Goal: Information Seeking & Learning: Check status

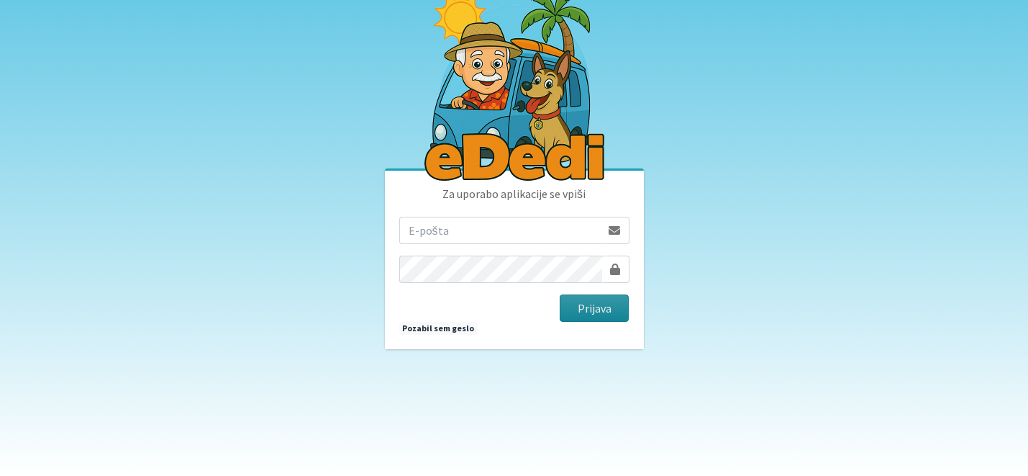
type input "[EMAIL_ADDRESS][DOMAIN_NAME]"
click at [600, 304] on button "Prijava" at bounding box center [595, 307] width 70 height 27
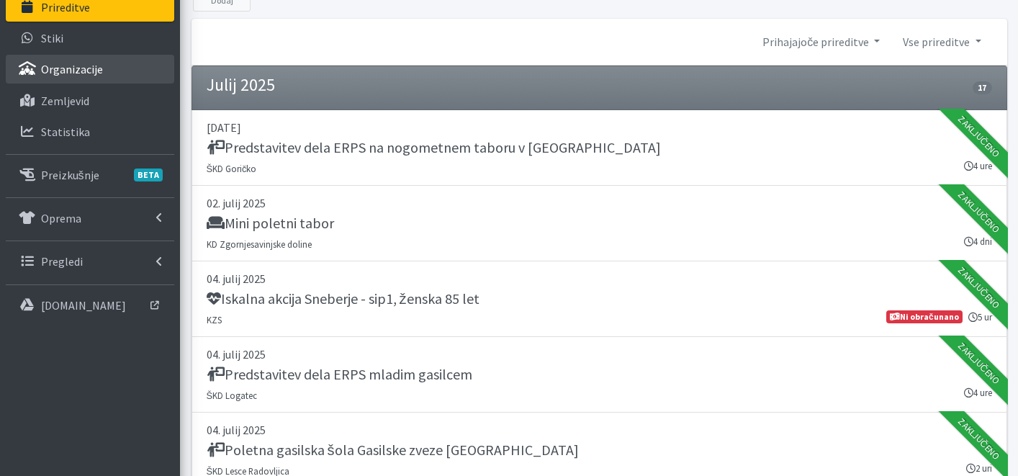
scroll to position [20, 0]
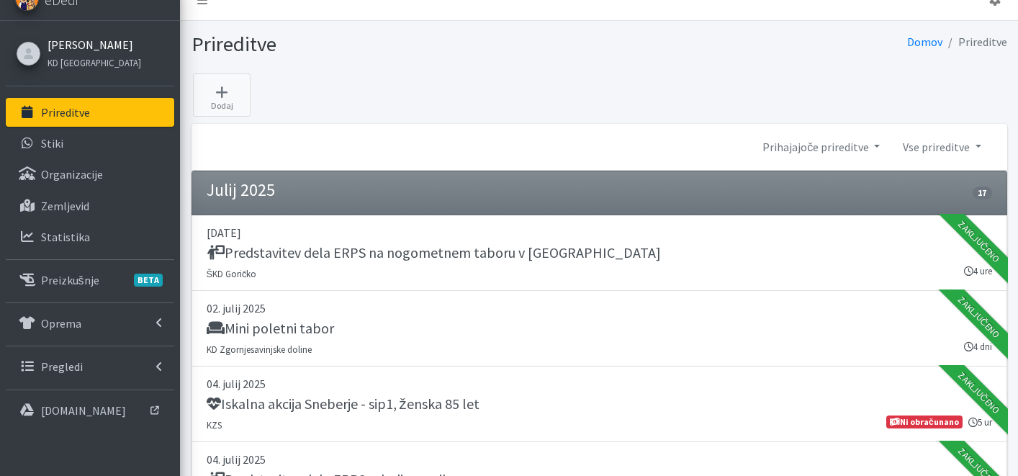
click at [84, 47] on link "Katja Skulj" at bounding box center [94, 44] width 94 height 17
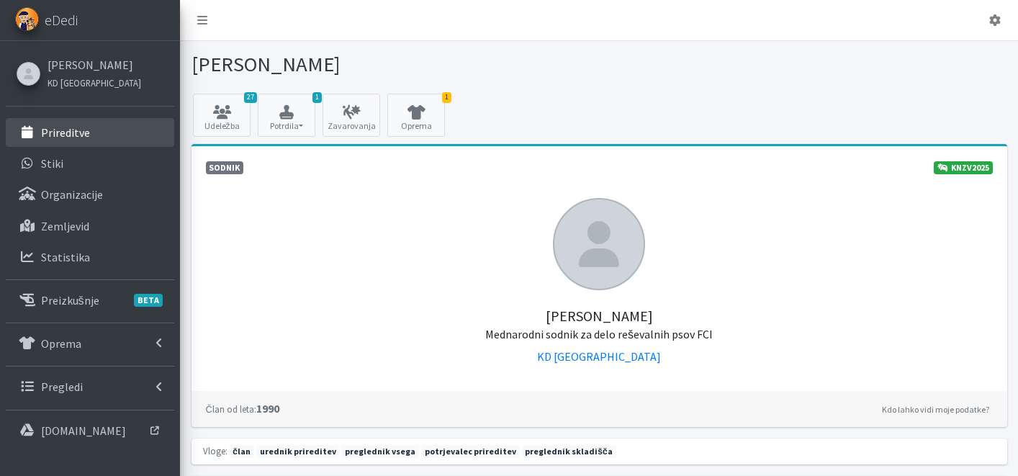
click at [71, 128] on p "Prireditve" at bounding box center [65, 132] width 49 height 14
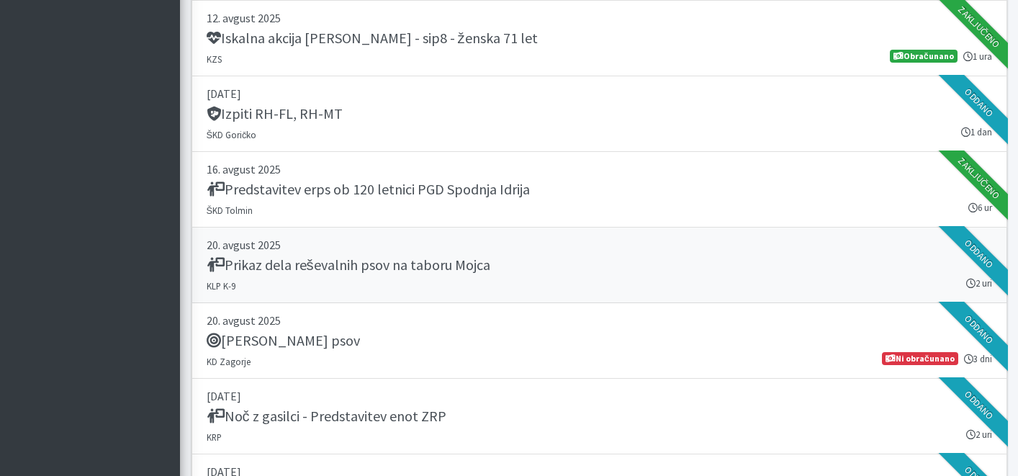
scroll to position [1947, 0]
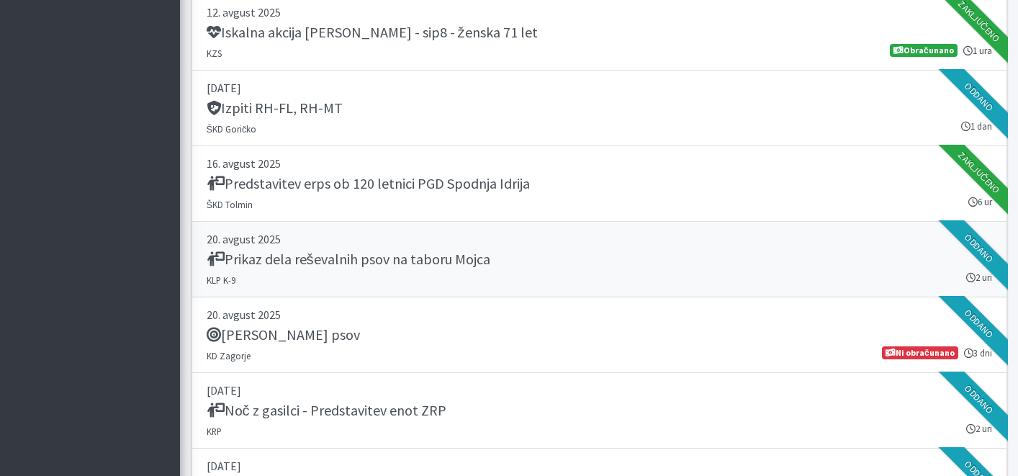
click at [457, 251] on h5 "Prikaz dela reševalnih psov na taboru Mojca" at bounding box center [349, 258] width 284 height 17
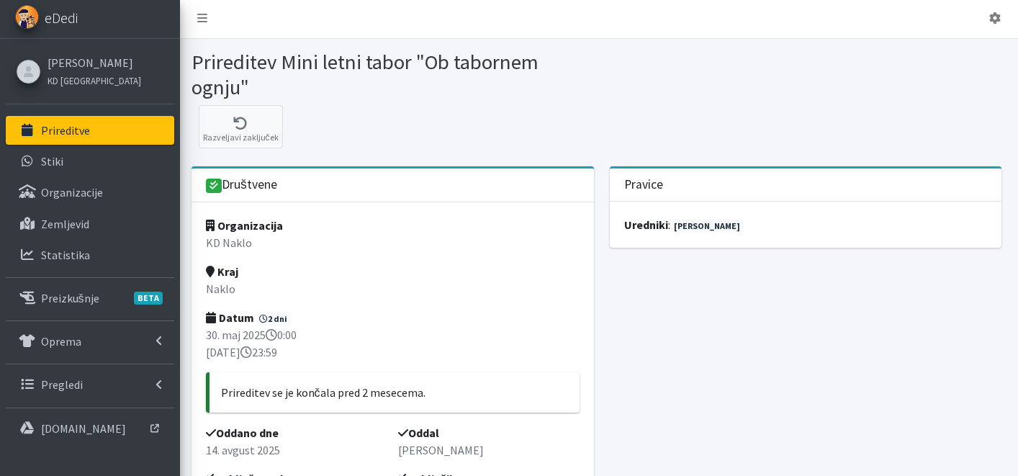
scroll to position [3, 0]
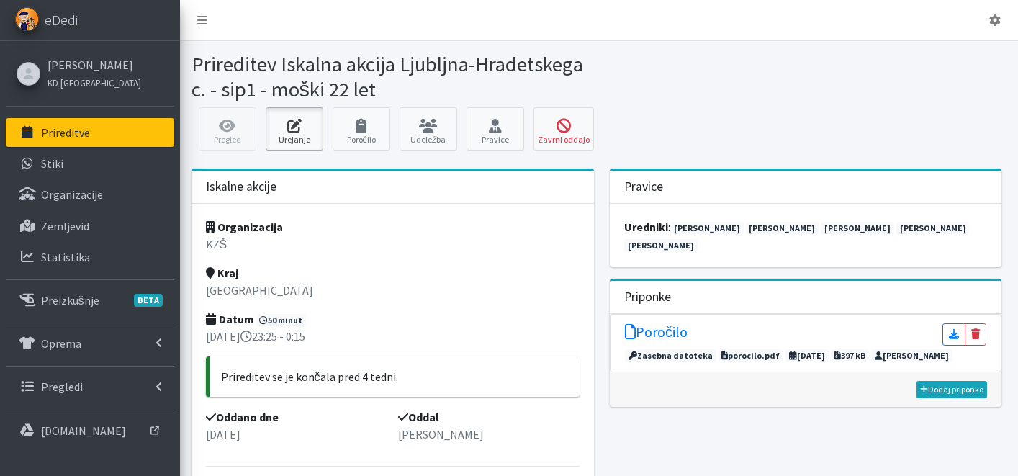
click at [285, 124] on icon at bounding box center [294, 126] width 49 height 14
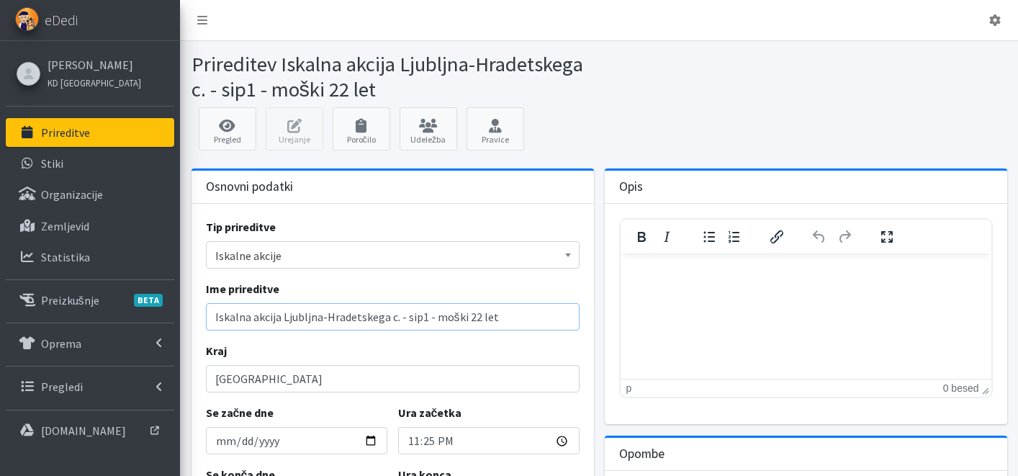
click at [312, 318] on input "Iskalna akcija Ljubljna-Hradetskega c. - sip1 - moški 22 let" at bounding box center [392, 316] width 373 height 27
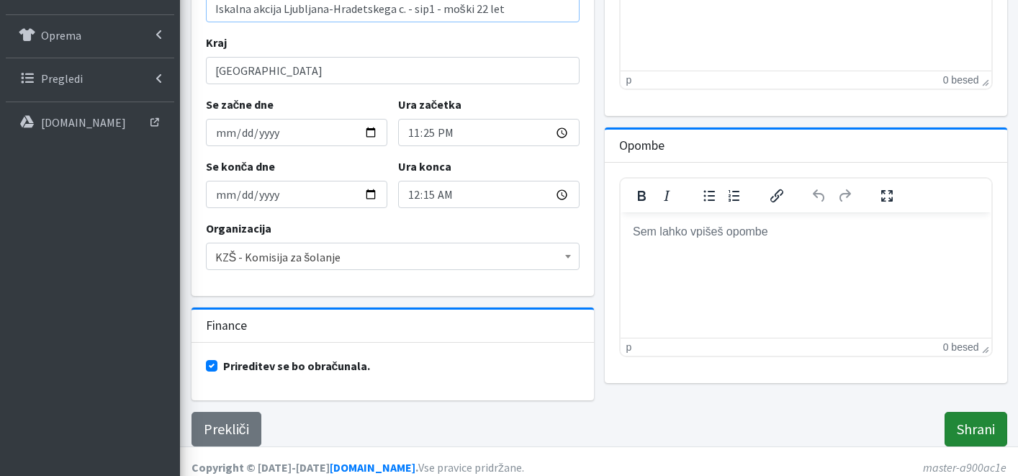
scroll to position [320, 0]
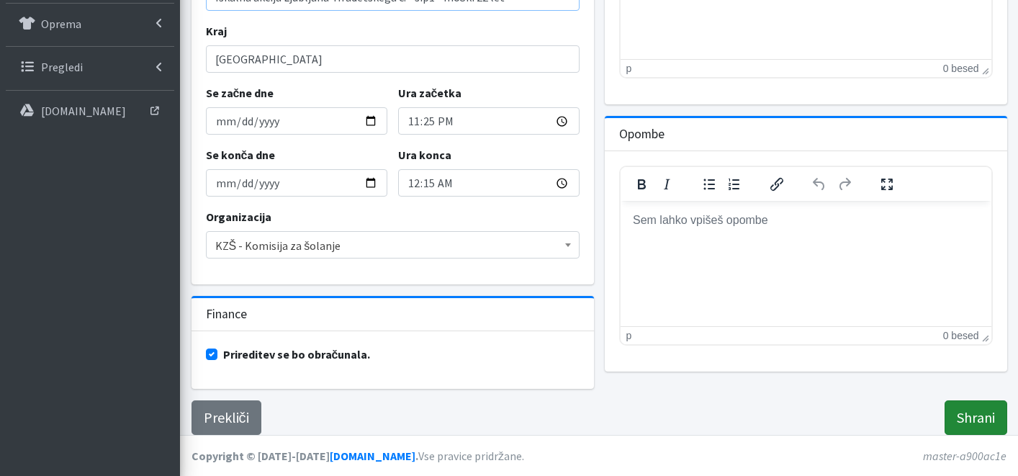
type input "Iskalna akcija Ljubljana-Hradetskega c. - sip1 - moški 22 let"
click at [965, 419] on input "Shrani" at bounding box center [975, 417] width 63 height 35
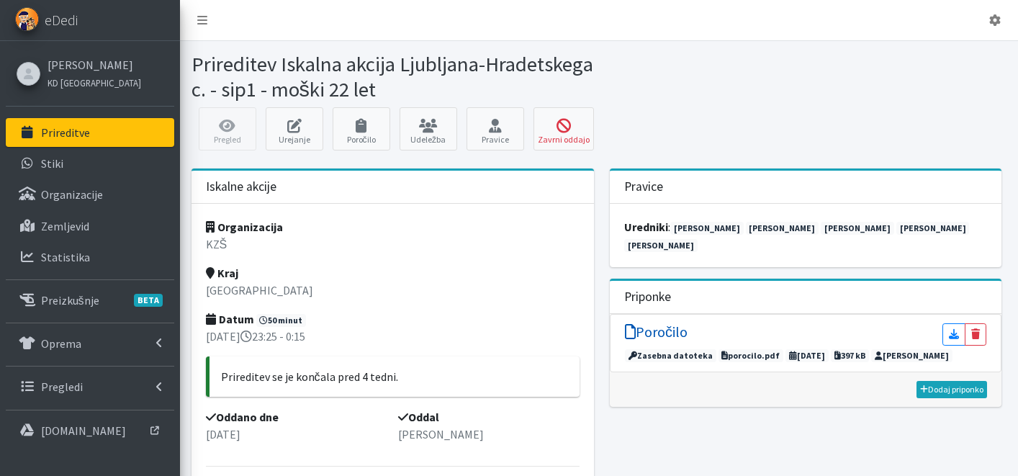
click at [678, 323] on h5 "Poročilo" at bounding box center [656, 331] width 63 height 17
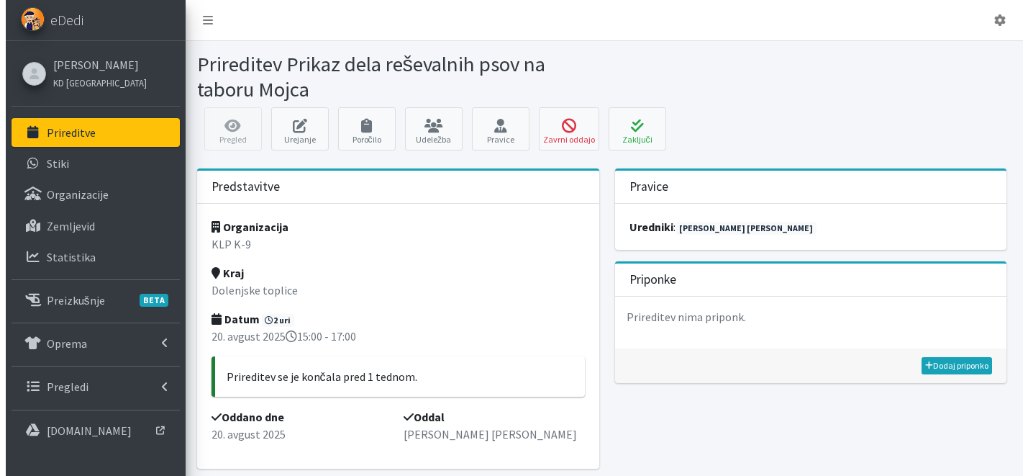
scroll to position [65, 0]
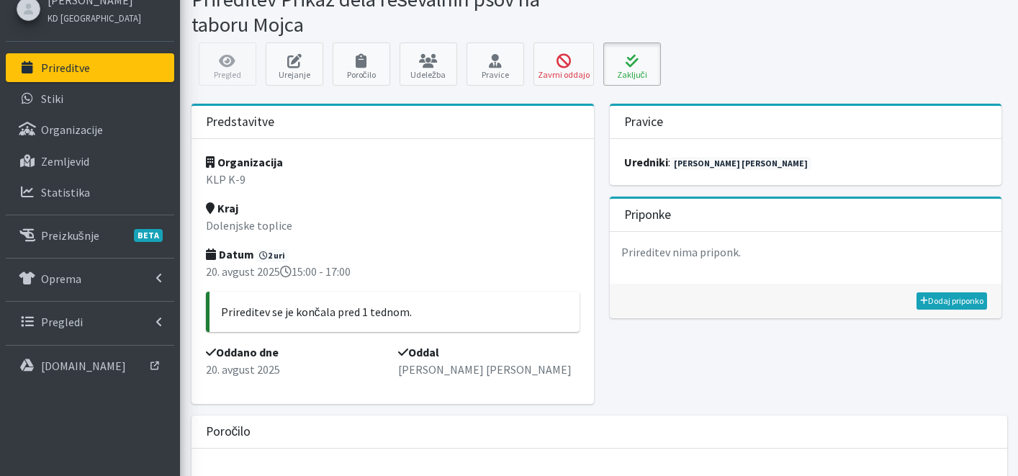
click at [624, 76] on button "Zaključi" at bounding box center [632, 63] width 58 height 43
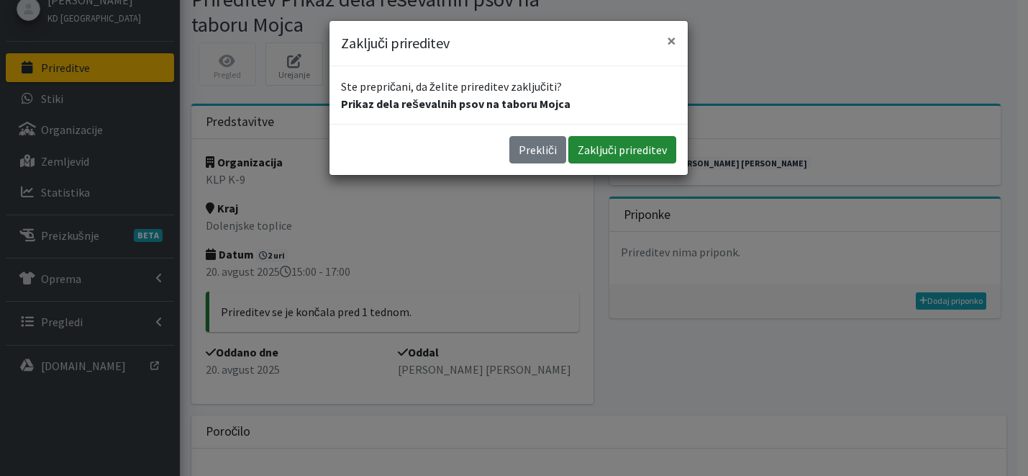
click at [606, 150] on button "Zaključi prireditev" at bounding box center [623, 149] width 108 height 27
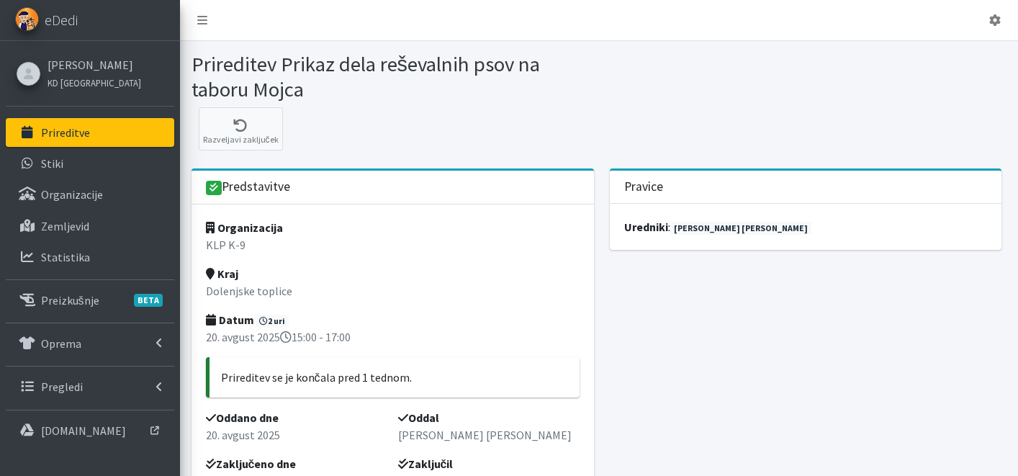
click at [98, 135] on link "Prireditve" at bounding box center [90, 132] width 168 height 29
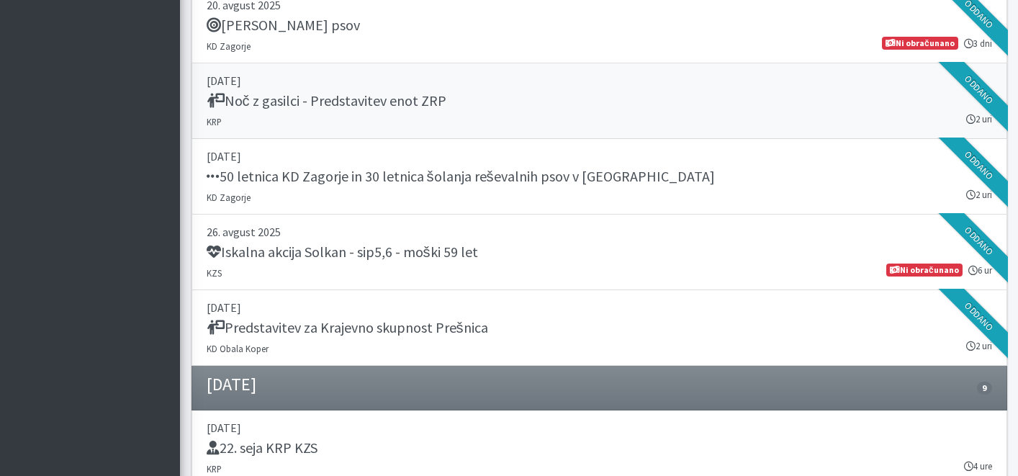
scroll to position [2256, 0]
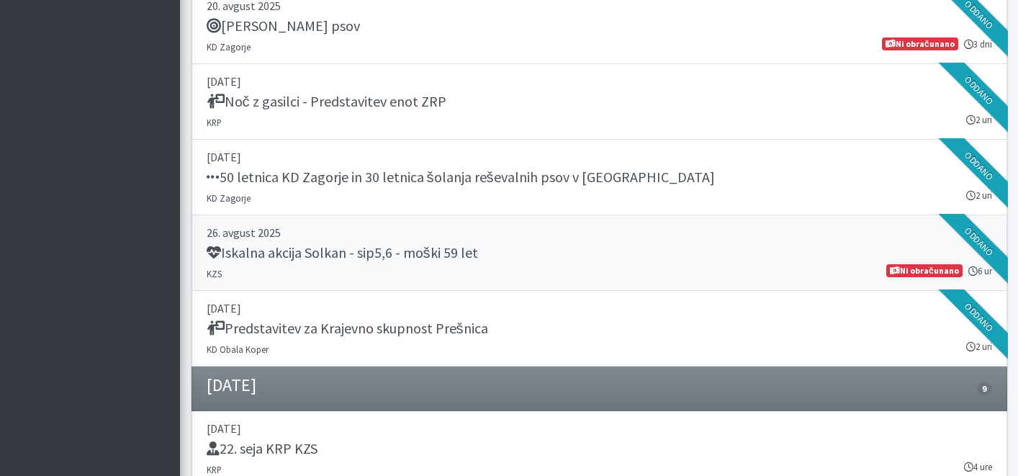
click at [450, 267] on link "26. avgust 2025 Iskalna akcija Solkan - sip5,6 - moški 59 let KZS 6 ur Ni obrač…" at bounding box center [598, 253] width 815 height 76
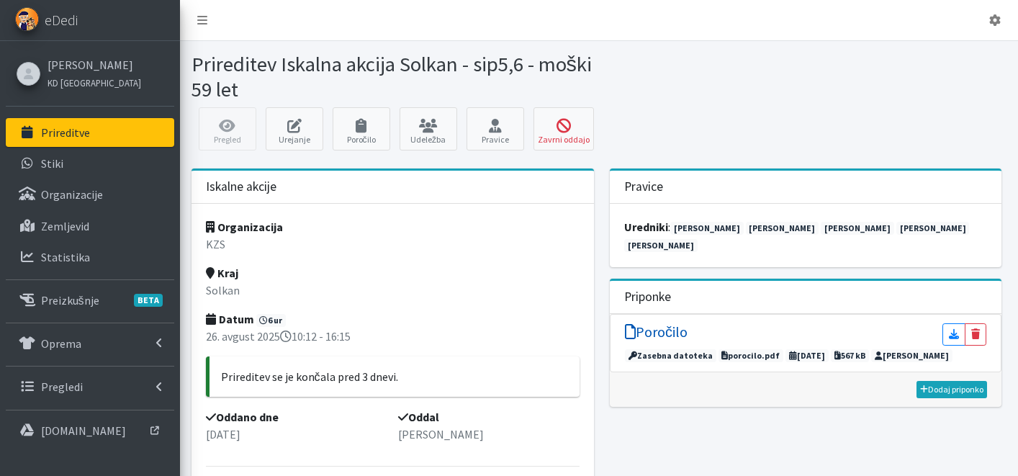
click at [656, 323] on h5 "Poročilo" at bounding box center [656, 331] width 63 height 17
click at [143, 139] on link "Prireditve" at bounding box center [90, 132] width 168 height 29
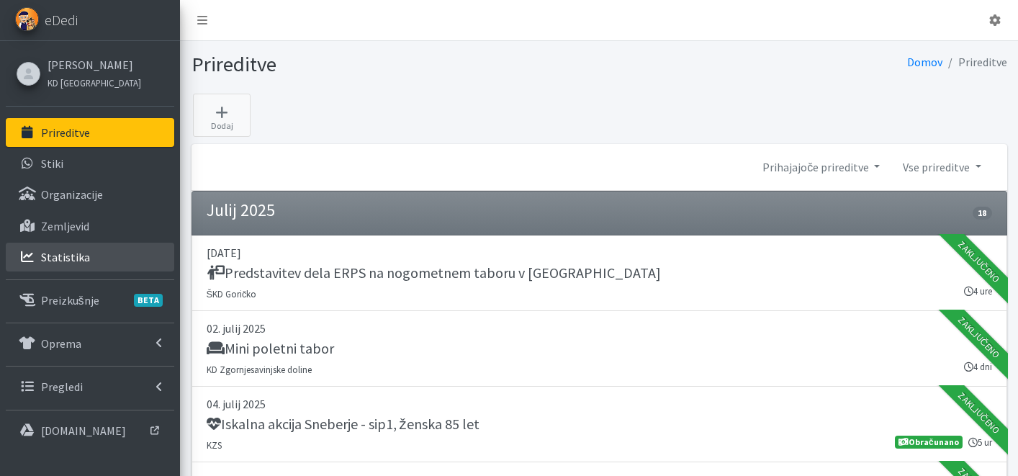
click at [104, 256] on link "Statistika" at bounding box center [90, 257] width 168 height 29
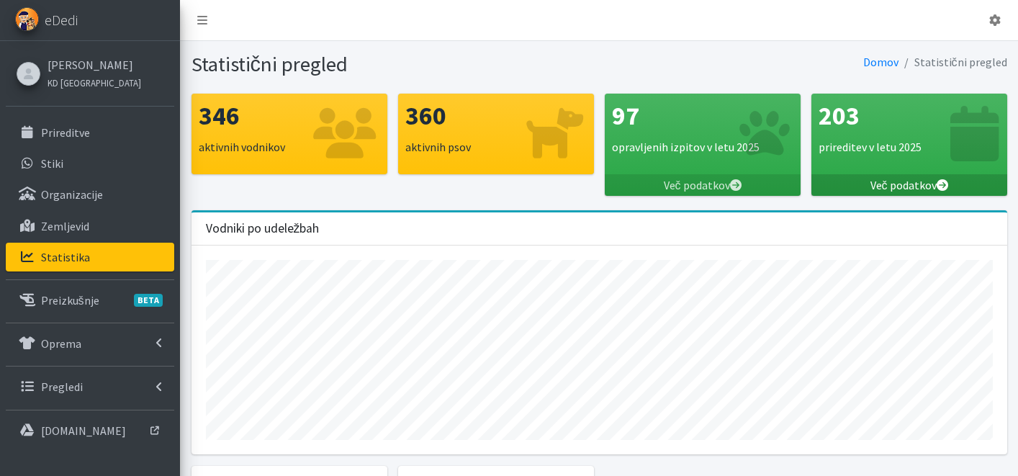
click at [902, 191] on link "Več podatkov" at bounding box center [909, 185] width 196 height 22
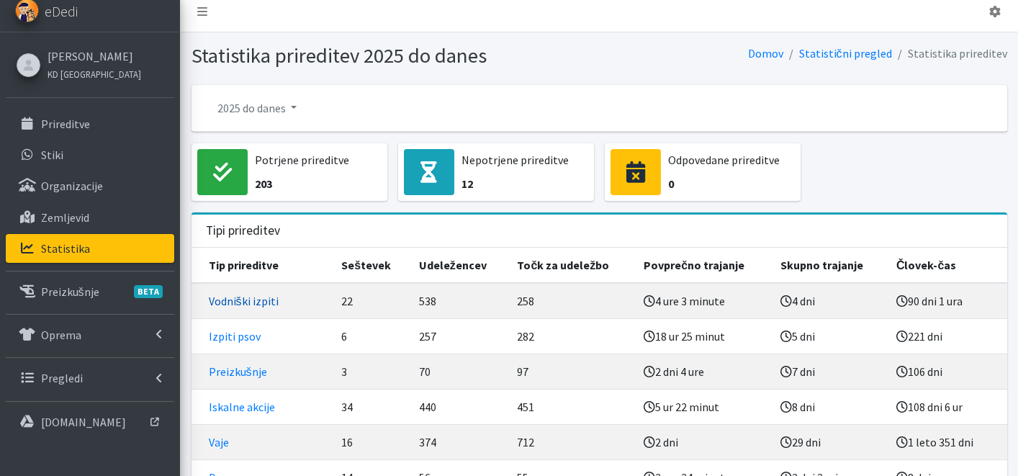
scroll to position [19, 0]
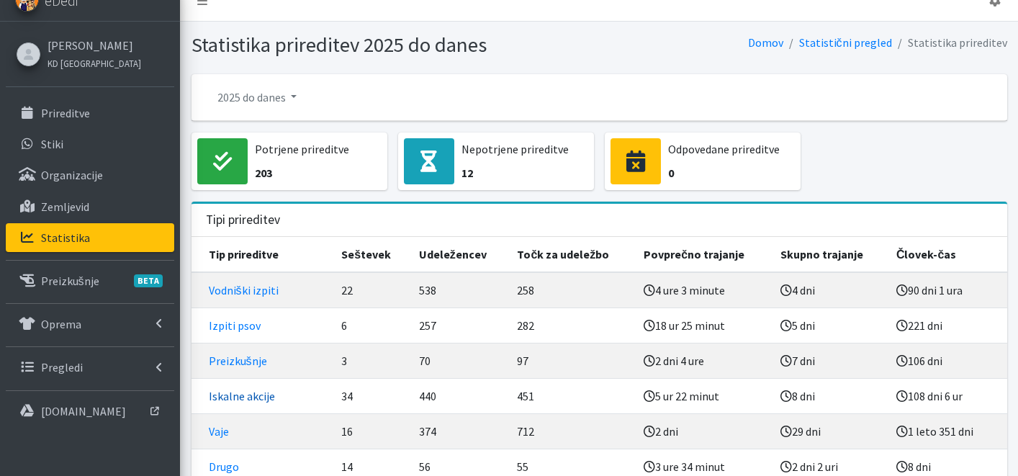
click at [237, 389] on link "Iskalne akcije" at bounding box center [242, 396] width 66 height 14
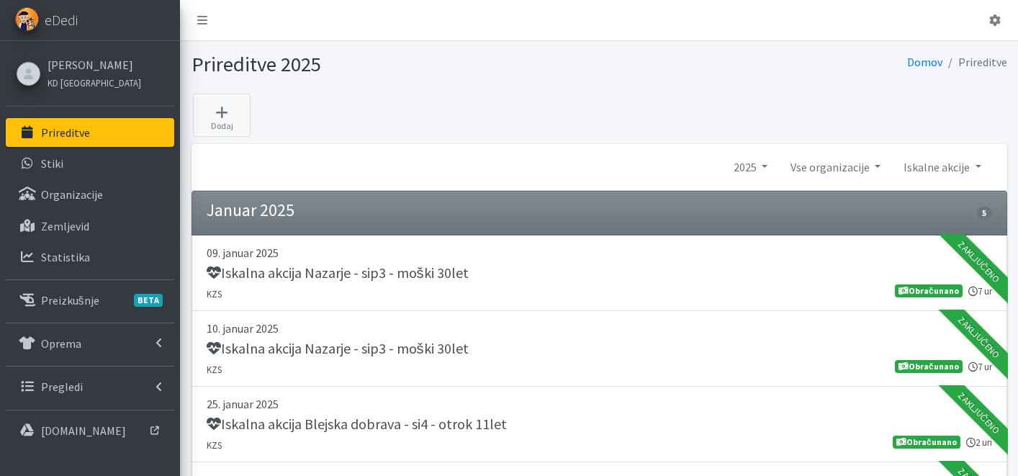
click at [65, 139] on p "Prireditve" at bounding box center [65, 132] width 49 height 14
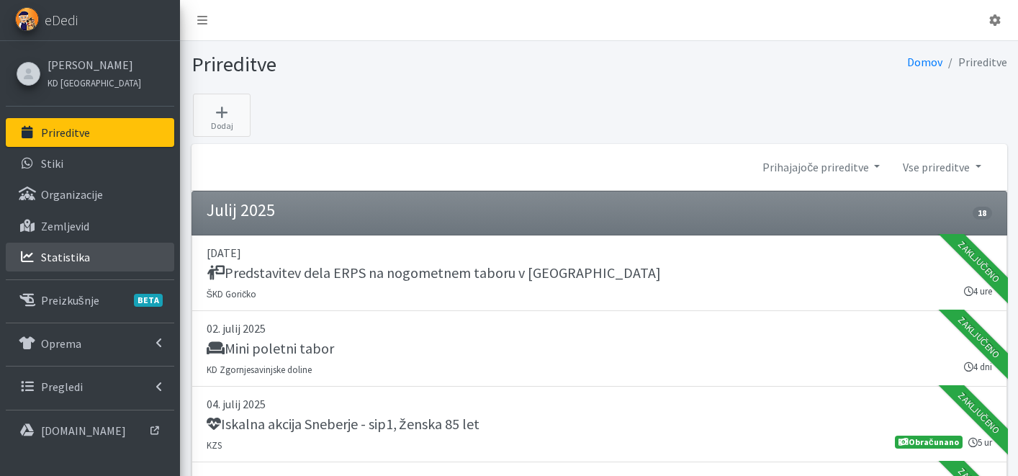
click at [119, 250] on link "Statistika" at bounding box center [90, 257] width 168 height 29
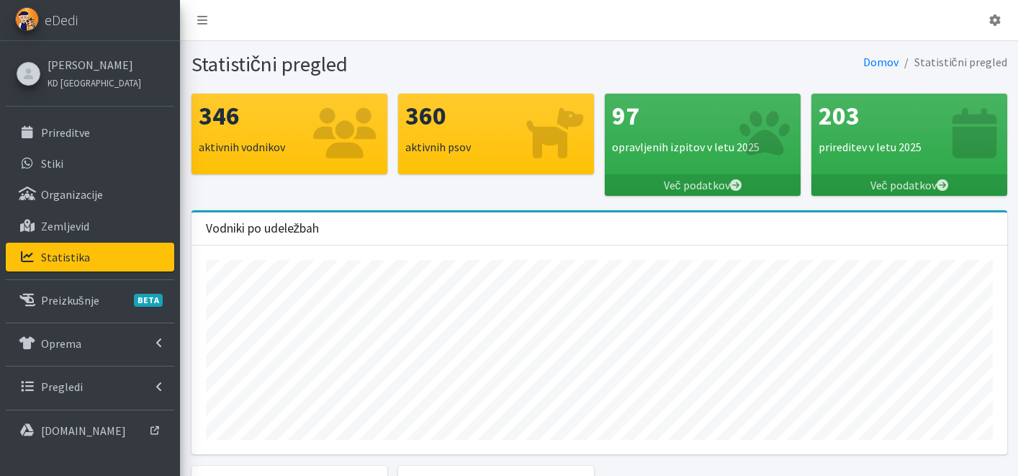
click at [874, 198] on div "203 prireditev v letu 2025 Več podatkov" at bounding box center [908, 152] width 207 height 117
click at [877, 195] on div "203 prireditev v letu 2025 Več podatkov" at bounding box center [908, 152] width 207 height 117
click at [920, 182] on link "Več podatkov" at bounding box center [909, 185] width 196 height 22
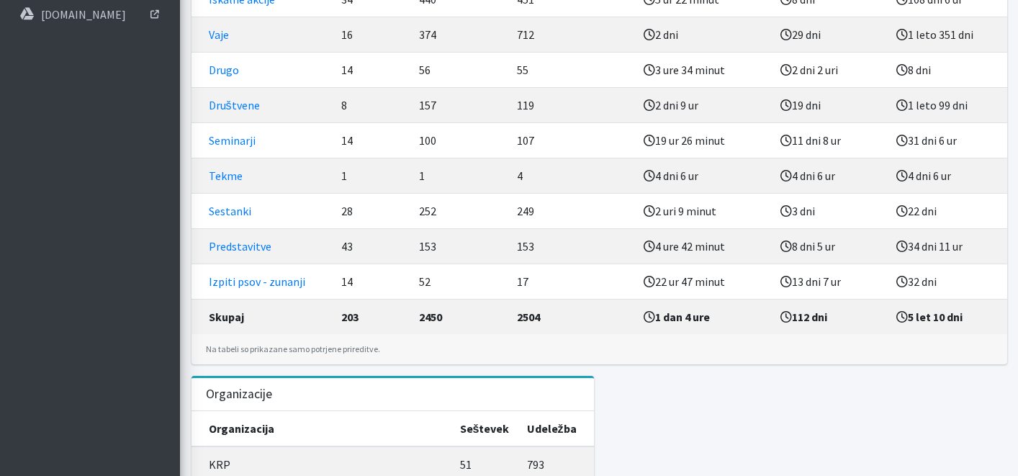
scroll to position [413, 0]
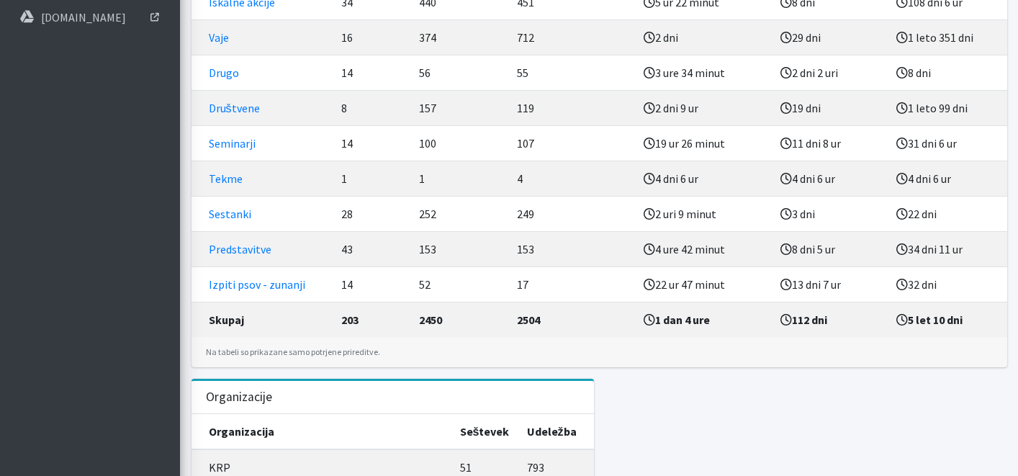
click at [265, 291] on td "Izpiti psov - zunanji" at bounding box center [262, 283] width 142 height 35
click at [267, 289] on link "Izpiti psov - zunanji" at bounding box center [257, 284] width 96 height 14
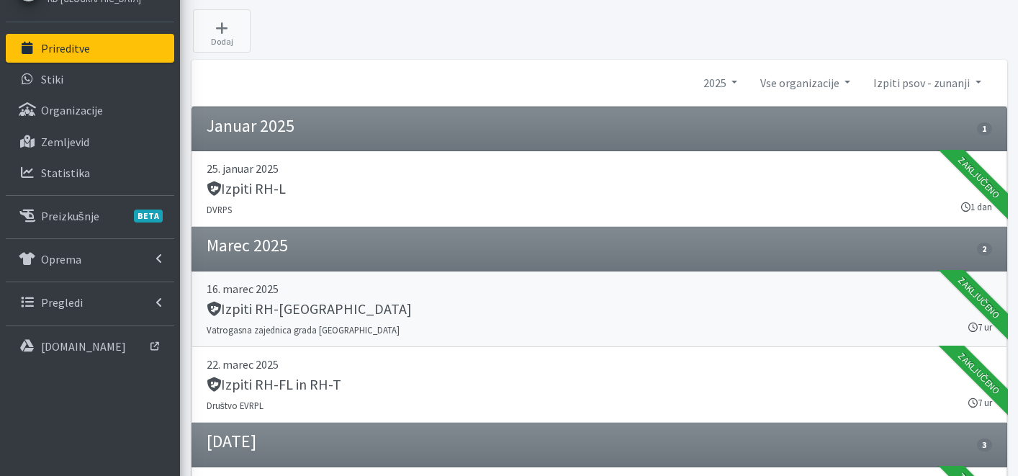
scroll to position [307, 0]
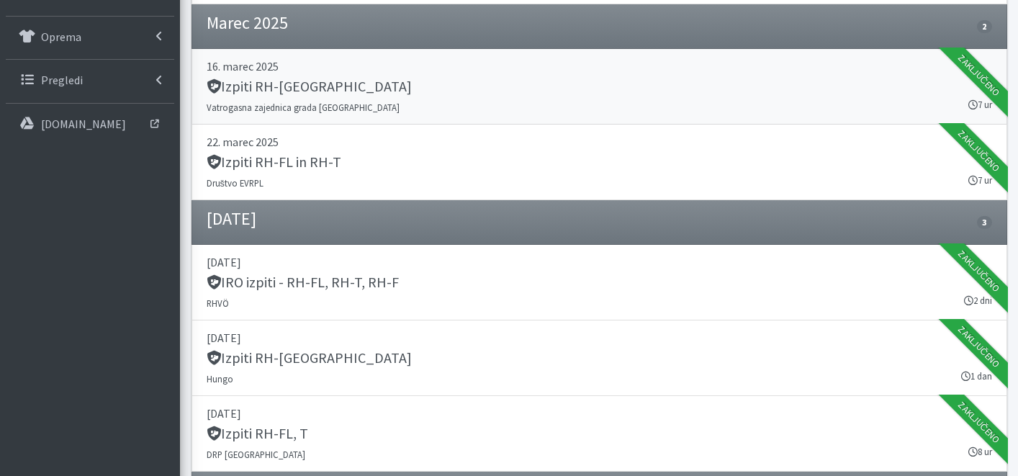
click at [395, 92] on div "Izpiti RH-[GEOGRAPHIC_DATA]" at bounding box center [599, 88] width 785 height 20
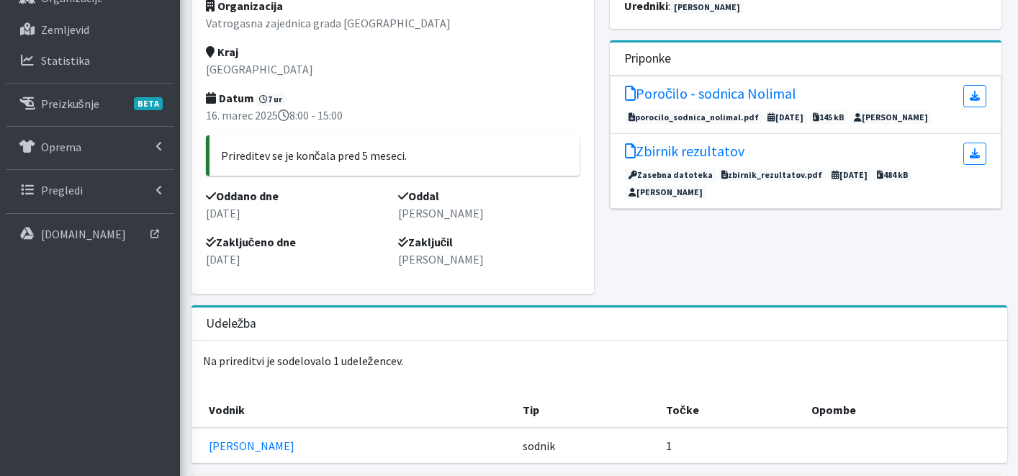
scroll to position [140, 0]
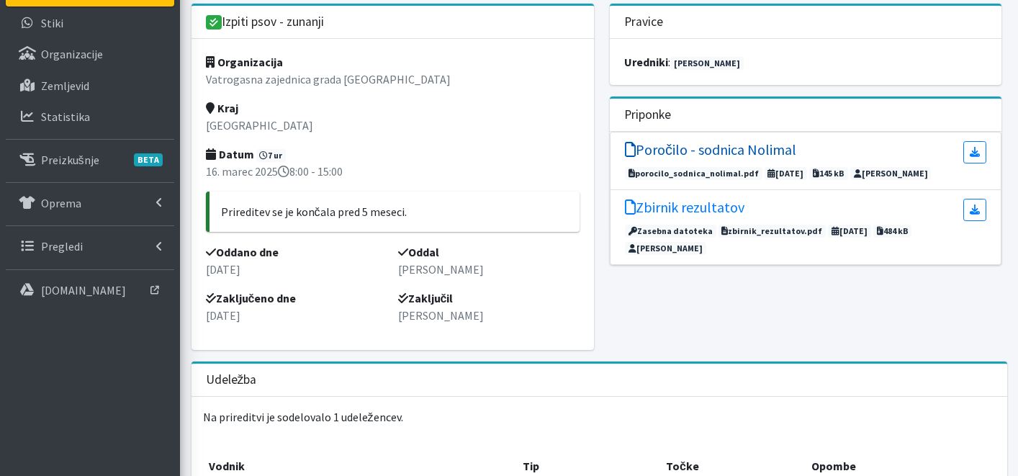
click at [745, 147] on h5 "Poročilo - sodnica Nolimal" at bounding box center [710, 149] width 171 height 17
click at [725, 212] on h5 "Zbirnik rezultatov" at bounding box center [684, 207] width 119 height 17
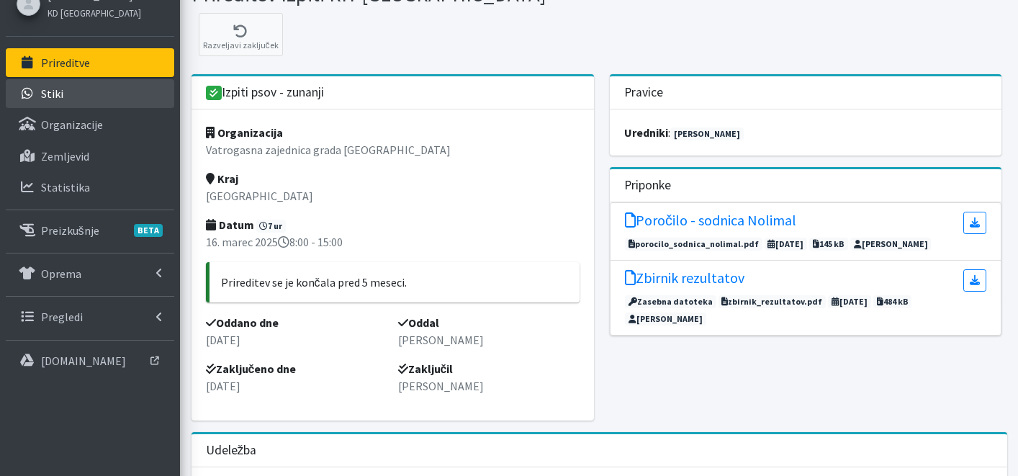
scroll to position [0, 0]
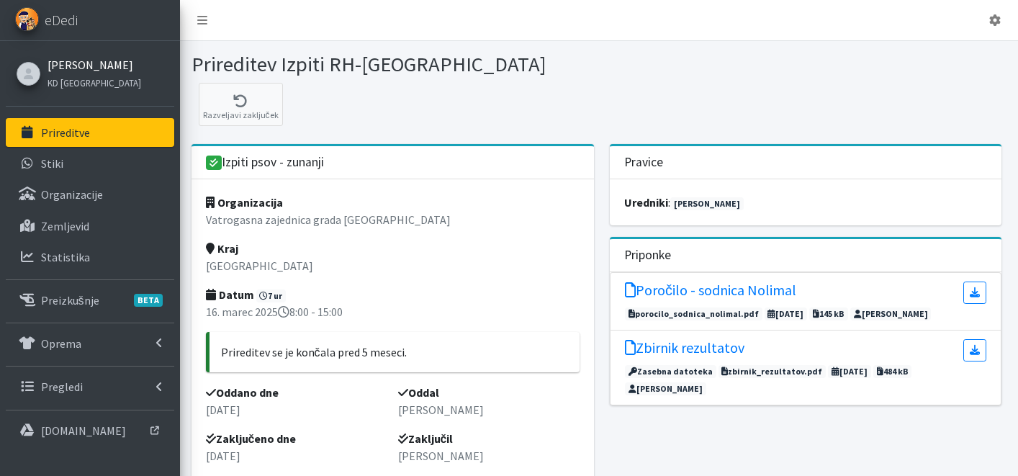
click at [92, 68] on link "[PERSON_NAME]" at bounding box center [94, 64] width 94 height 17
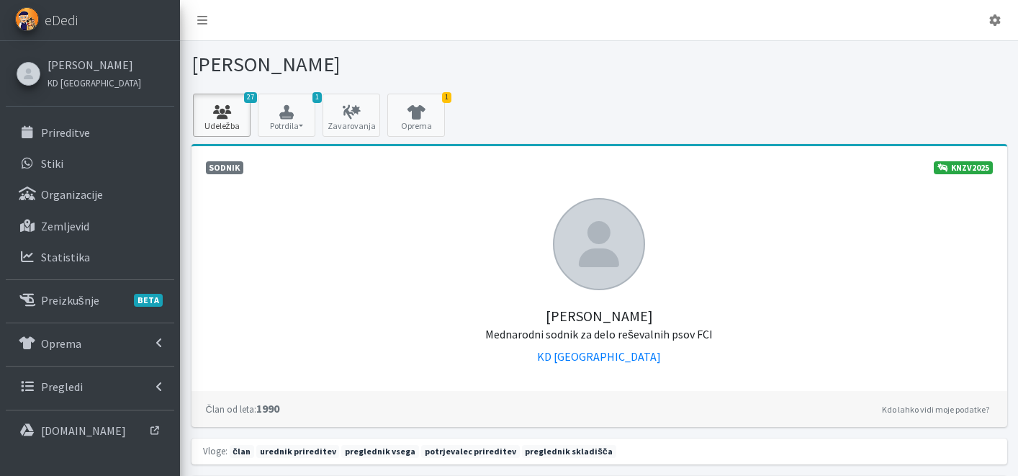
click at [219, 125] on link "27 Udeležba" at bounding box center [222, 115] width 58 height 43
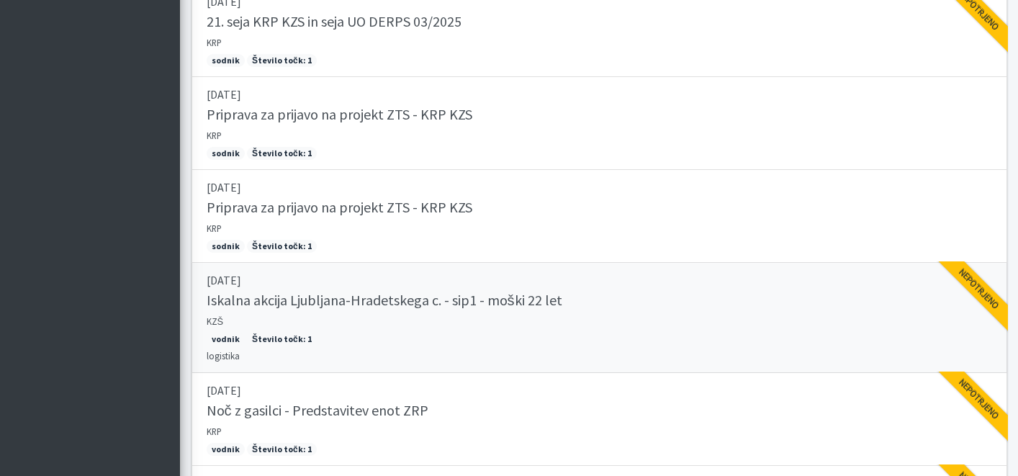
scroll to position [2660, 0]
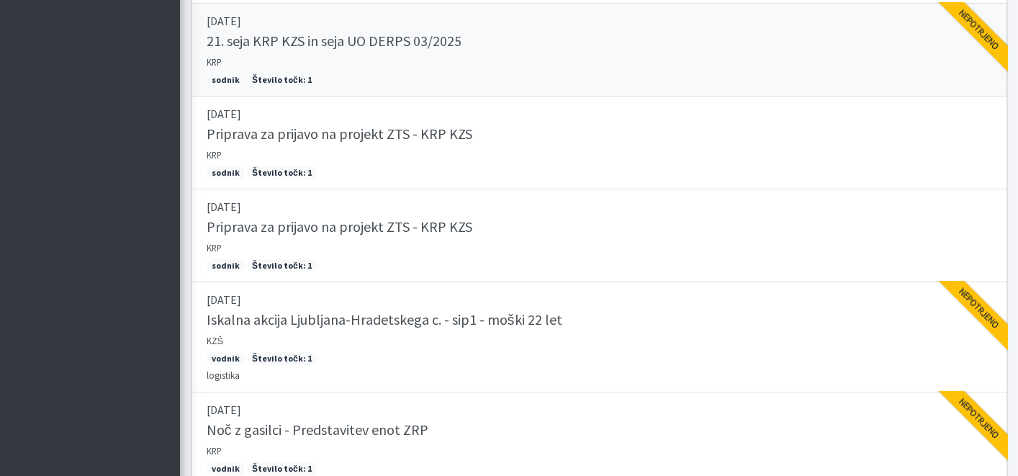
click at [363, 65] on link "15.07.2025 21. seja KRP KZS in seja UO DERPS 03/2025 KRP sodnik Število točk: 1…" at bounding box center [598, 50] width 815 height 93
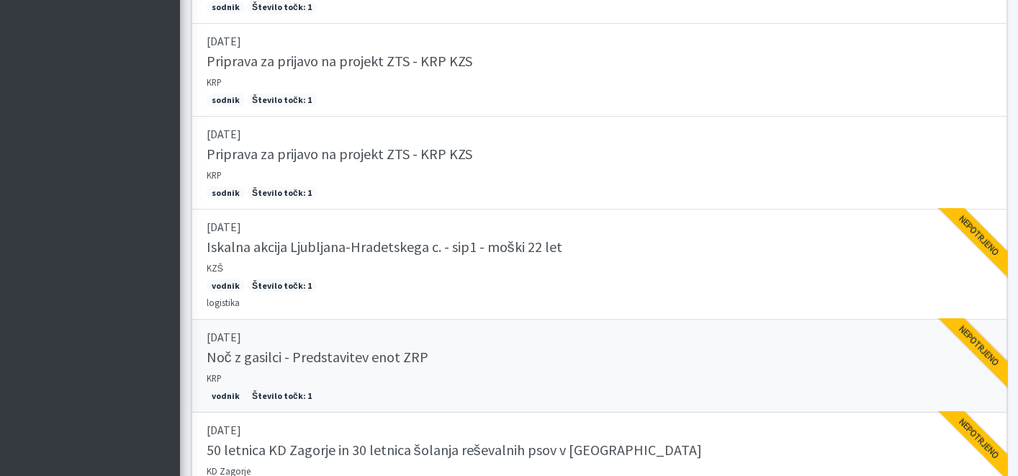
scroll to position [2840, 0]
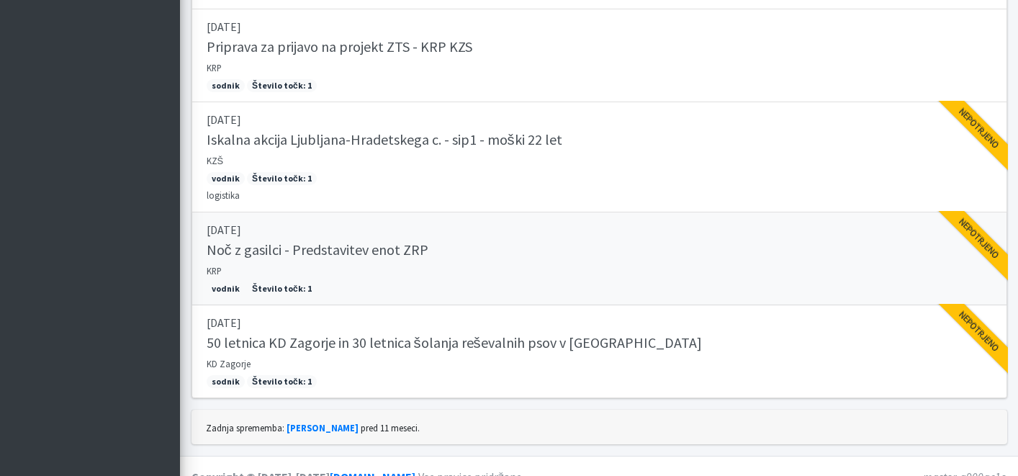
click at [470, 260] on div "Noč z gasilci - Predstavitev enot ZRP" at bounding box center [599, 251] width 785 height 20
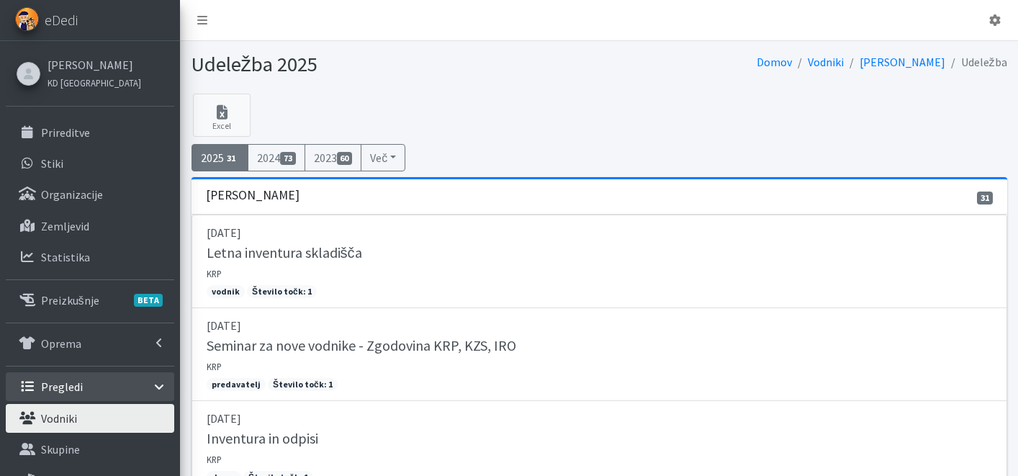
scroll to position [2840, 0]
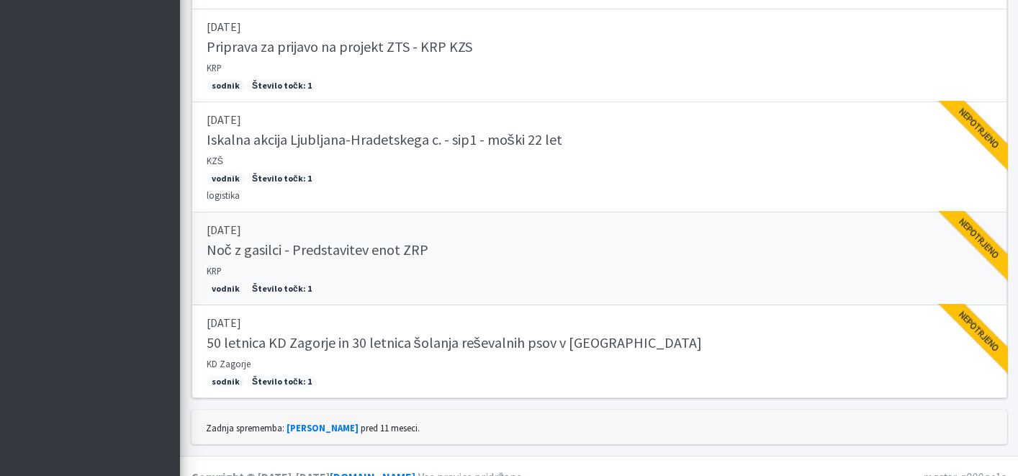
click at [316, 246] on h5 "Noč z gasilci - Predstavitev enot ZRP" at bounding box center [318, 249] width 222 height 17
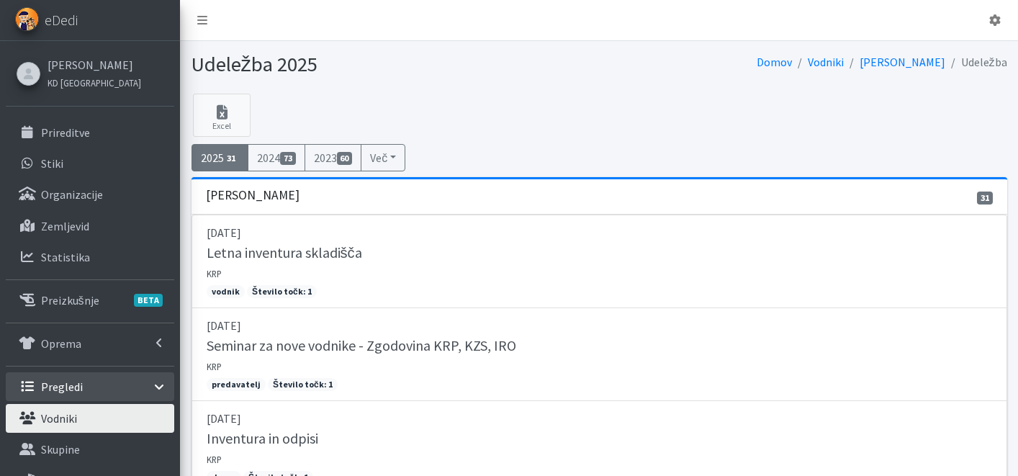
scroll to position [2840, 0]
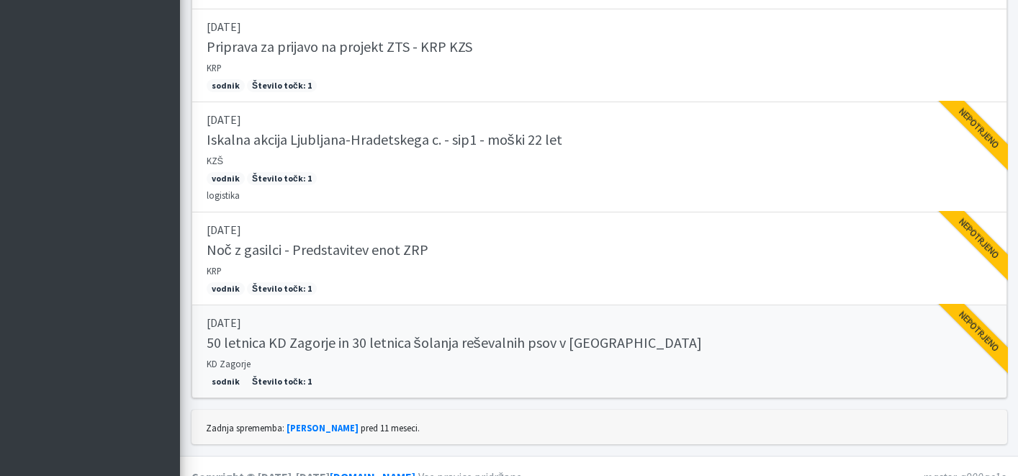
click at [333, 344] on h5 "50 letnica KD Zagorje in 30 letnica šolanja reševalnih psov v [GEOGRAPHIC_DATA]" at bounding box center [454, 342] width 495 height 17
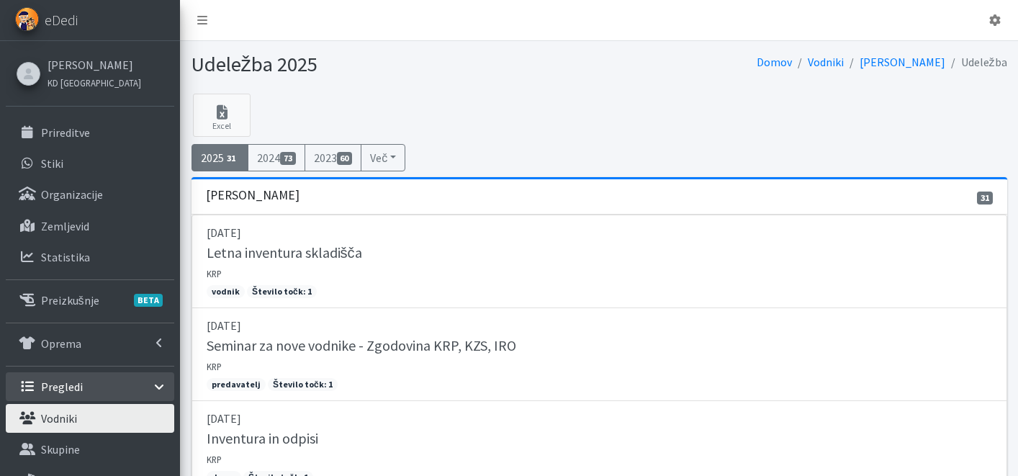
click at [82, 420] on link "Vodniki" at bounding box center [90, 418] width 168 height 29
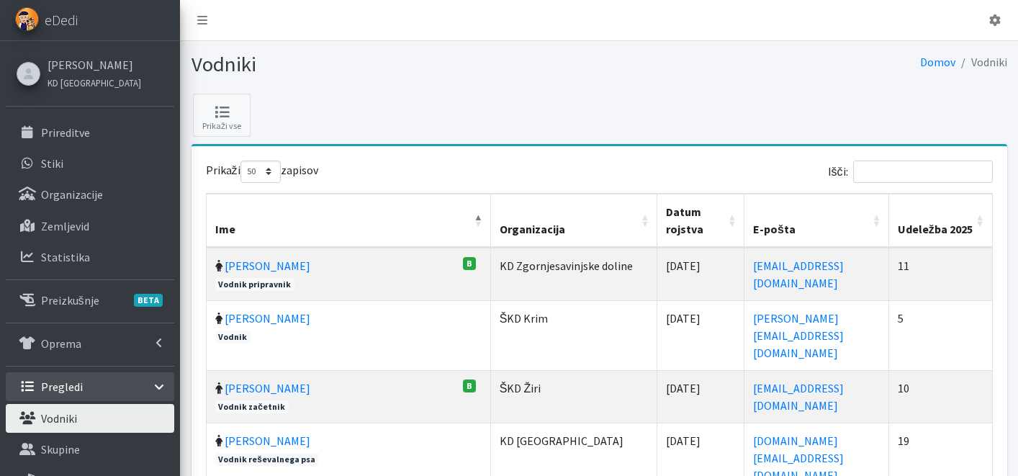
select select "50"
click at [979, 221] on th "Udeležba 2025" at bounding box center [941, 221] width 104 height 54
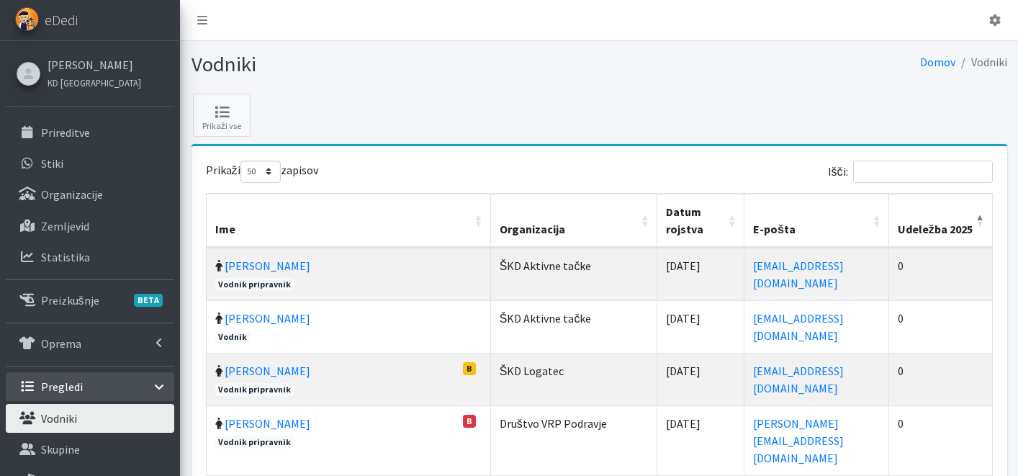
click at [979, 221] on th "Udeležba 2025" at bounding box center [941, 221] width 104 height 54
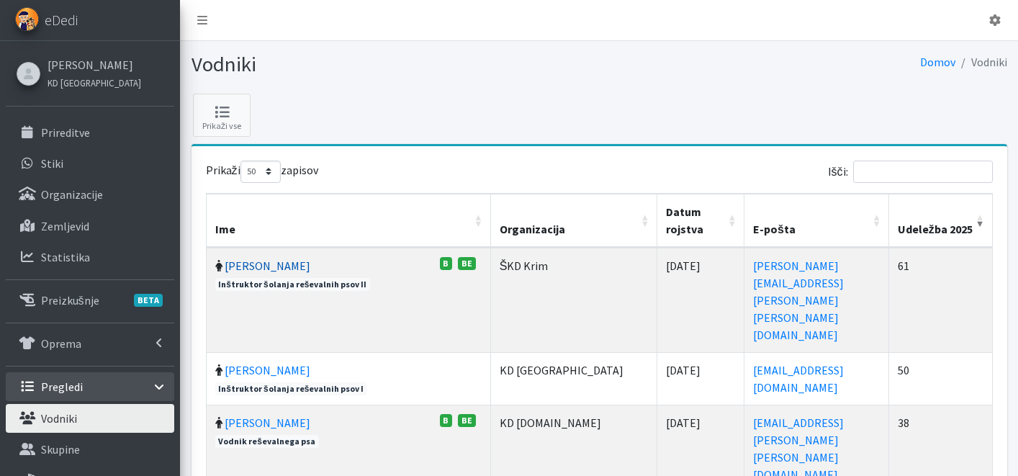
click at [276, 266] on link "Vera Mikolič" at bounding box center [268, 265] width 86 height 14
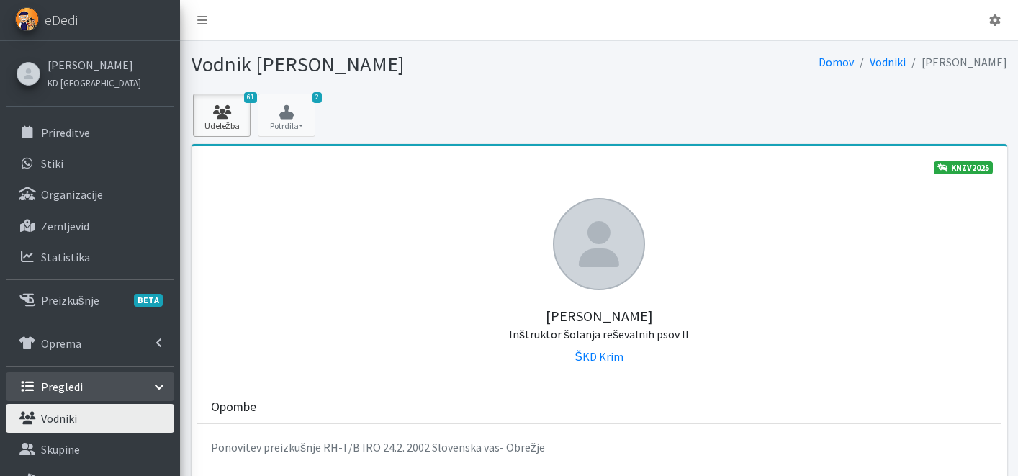
click at [222, 109] on icon at bounding box center [221, 112] width 49 height 14
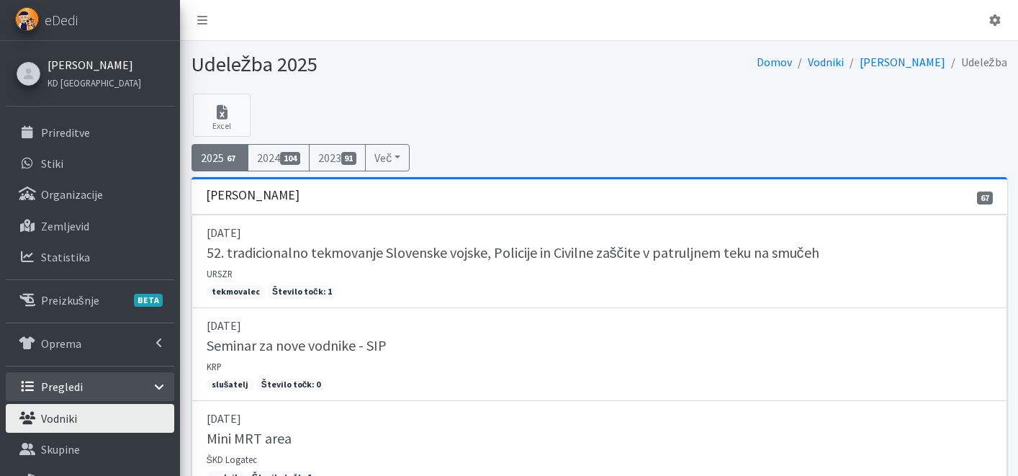
click at [52, 58] on link "[PERSON_NAME]" at bounding box center [94, 64] width 94 height 17
